Goal: Task Accomplishment & Management: Use online tool/utility

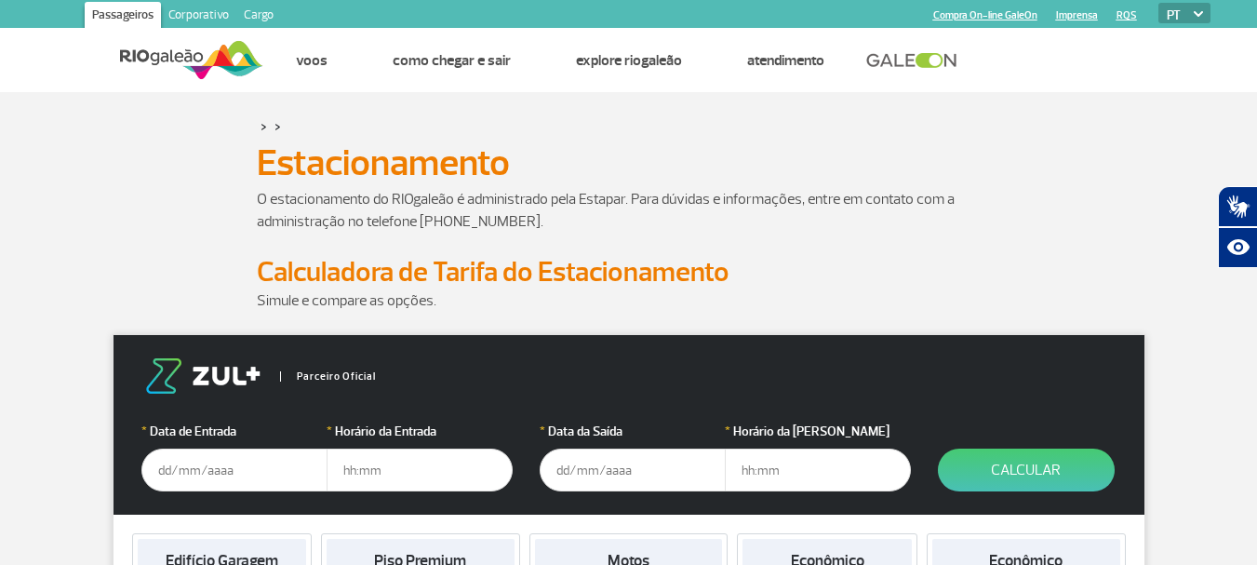
scroll to position [192, 0]
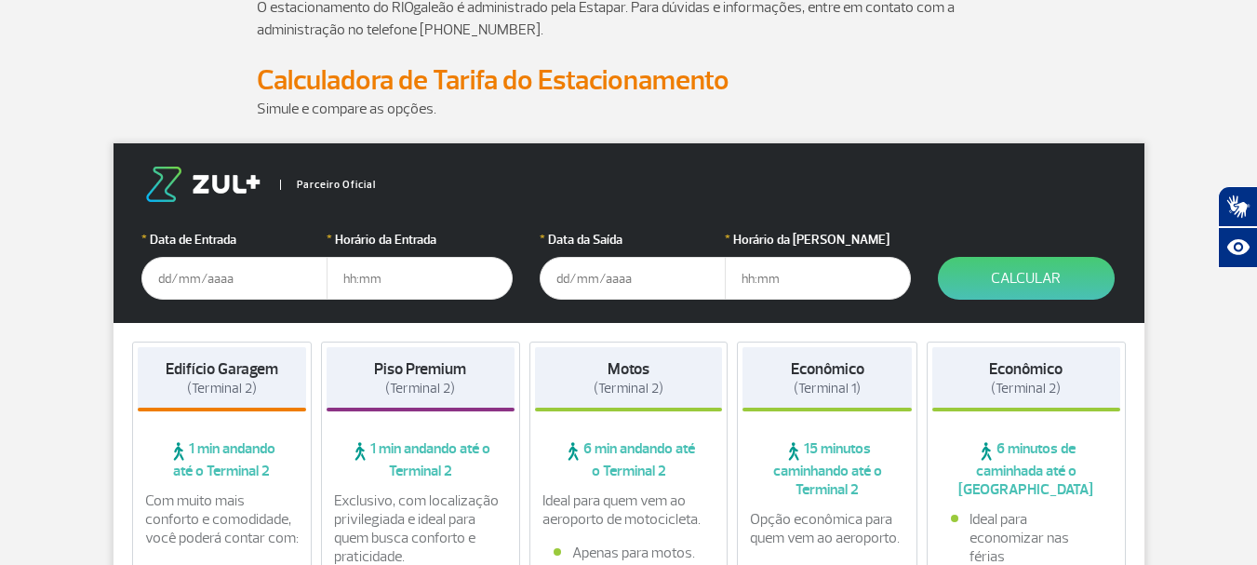
click at [225, 271] on input "text" at bounding box center [234, 278] width 186 height 43
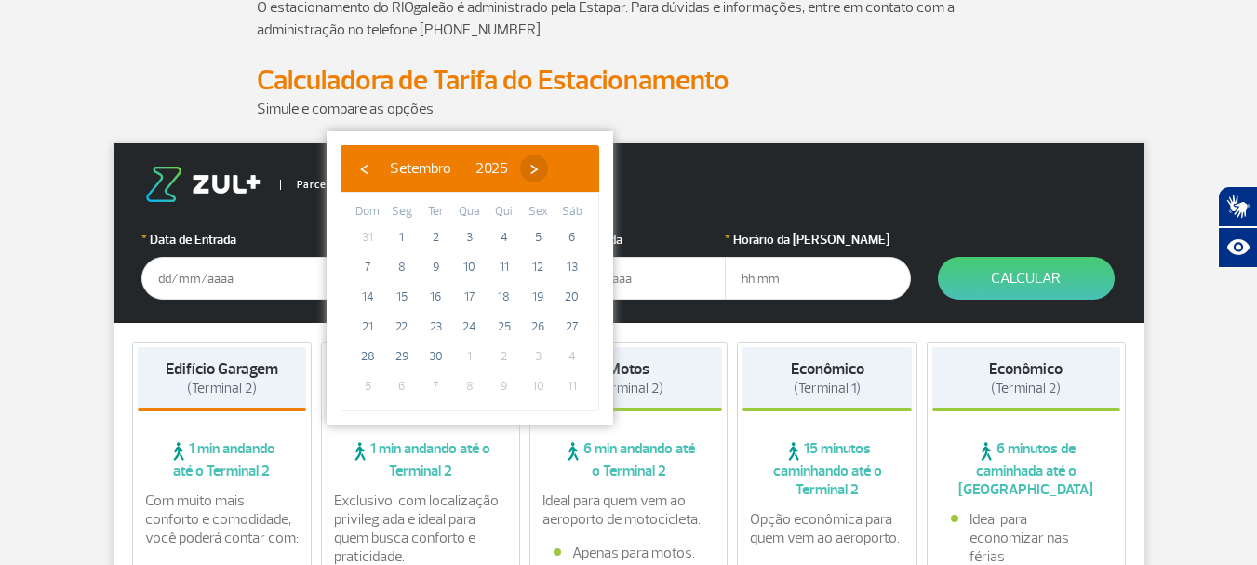
click at [548, 167] on span "›" at bounding box center [534, 168] width 28 height 28
click at [537, 167] on span "›" at bounding box center [523, 168] width 28 height 28
click at [551, 167] on span "›" at bounding box center [537, 168] width 28 height 28
click at [543, 167] on span "›" at bounding box center [529, 168] width 28 height 28
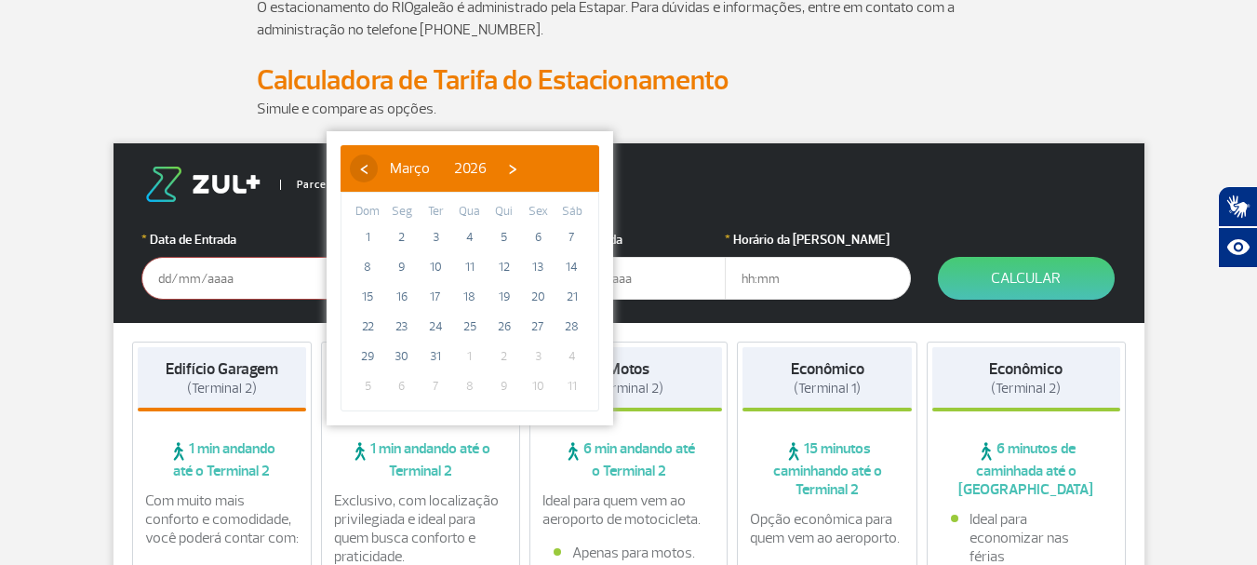
click at [361, 166] on span "‹" at bounding box center [364, 168] width 28 height 28
click at [437, 326] on span "24" at bounding box center [435, 327] width 30 height 30
type input "[DATE]"
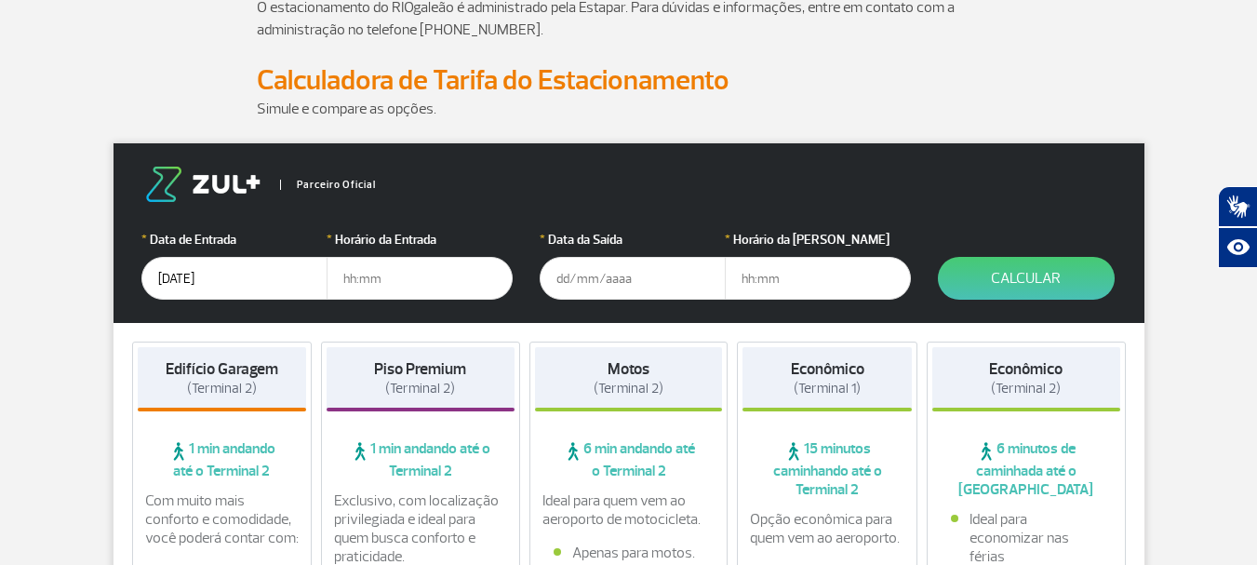
click at [574, 269] on input "text" at bounding box center [632, 278] width 186 height 43
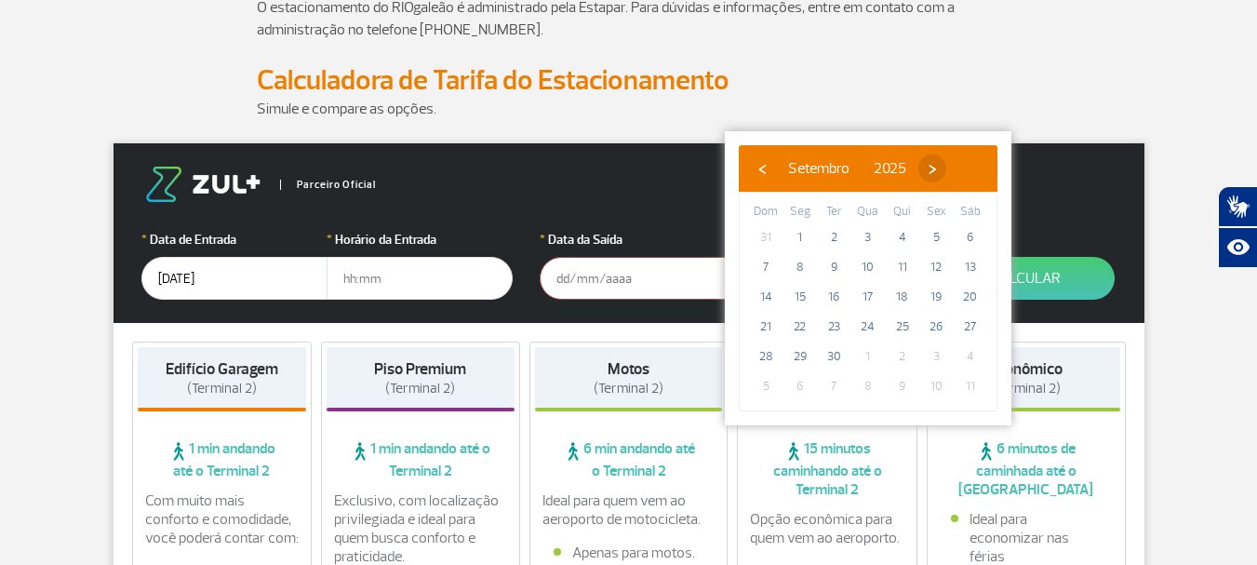
click at [946, 163] on span "›" at bounding box center [932, 168] width 28 height 28
click at [949, 163] on span "›" at bounding box center [935, 168] width 28 height 28
click at [927, 163] on span "›" at bounding box center [913, 168] width 28 height 28
click at [925, 163] on span "›" at bounding box center [911, 168] width 28 height 28
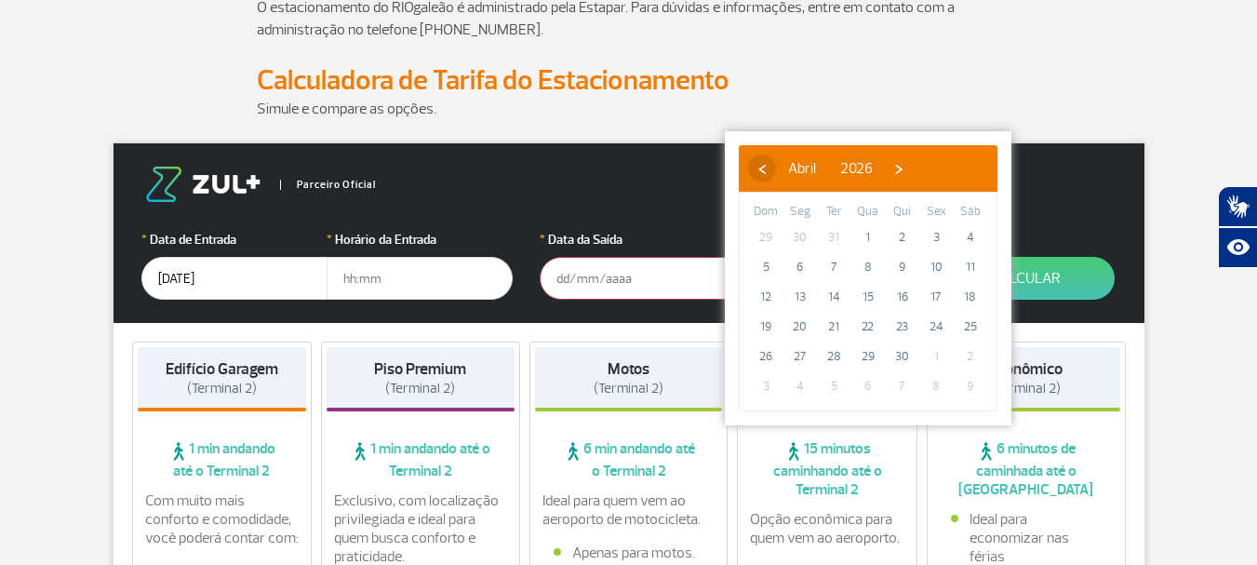
click at [763, 160] on span "‹" at bounding box center [762, 168] width 28 height 28
click at [941, 170] on span "›" at bounding box center [927, 168] width 28 height 28
click at [763, 229] on span "1" at bounding box center [766, 237] width 30 height 30
type input "[DATE]"
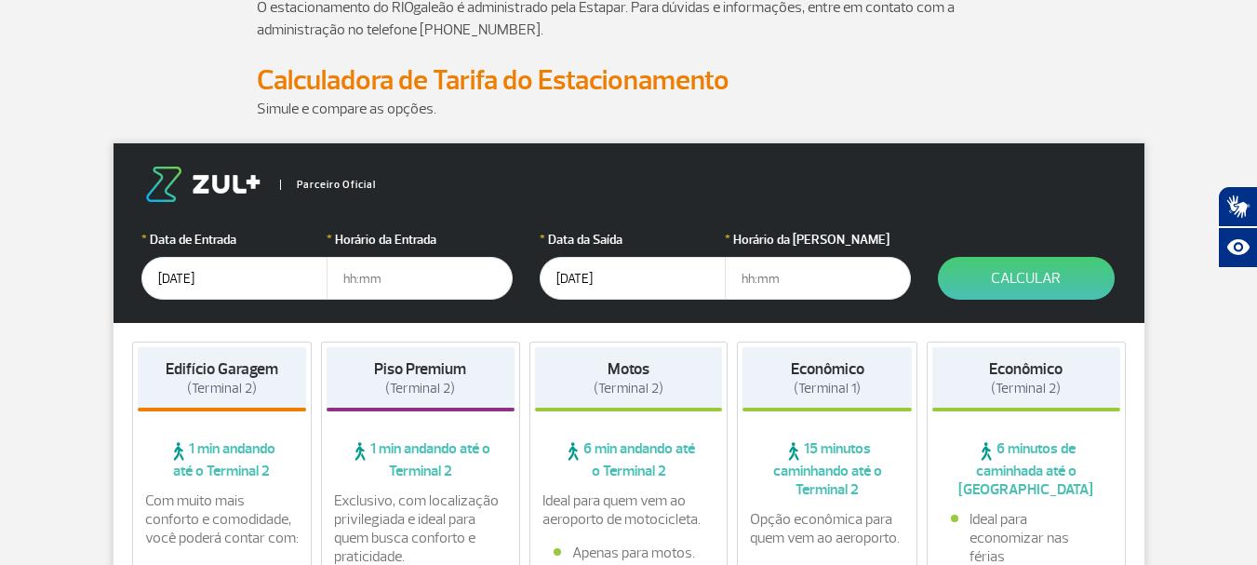
click at [357, 294] on input "text" at bounding box center [419, 278] width 186 height 43
click at [366, 276] on input "text" at bounding box center [419, 278] width 186 height 43
type input "18:00"
click at [776, 272] on input "text" at bounding box center [818, 278] width 186 height 43
type input "18:00"
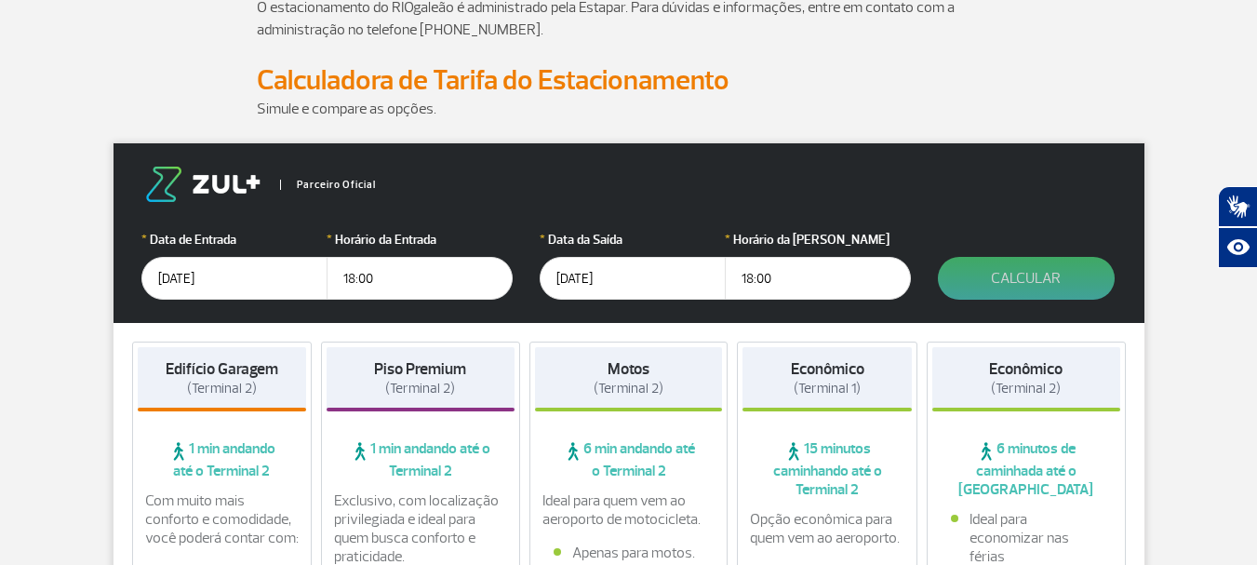
click at [980, 263] on button "Calcular" at bounding box center [1026, 278] width 177 height 43
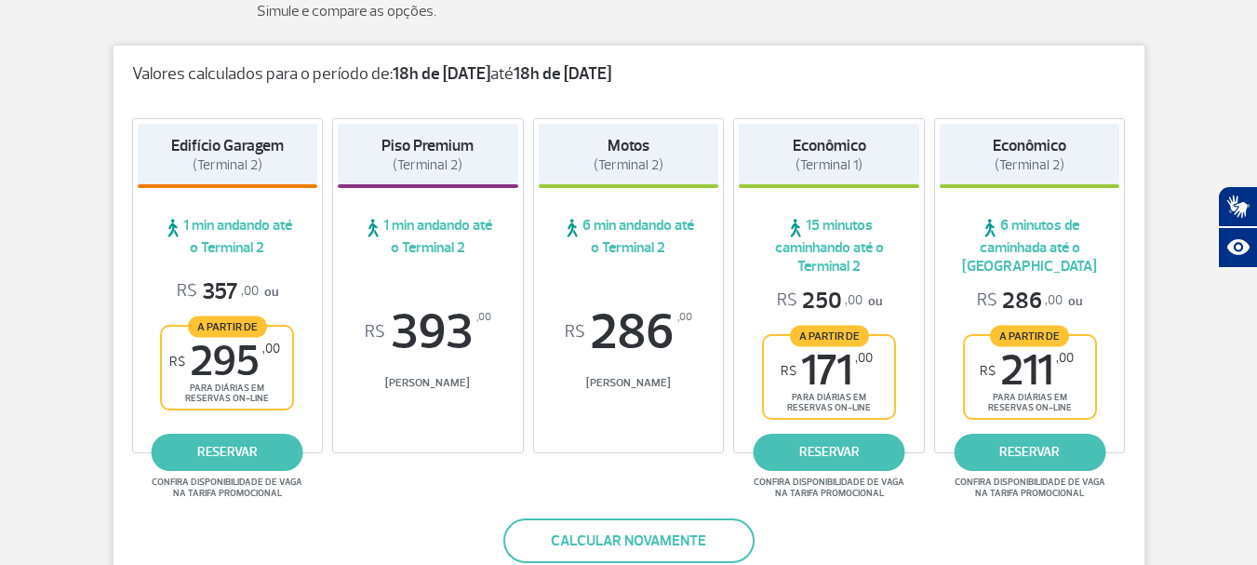
scroll to position [365, 0]
